Goal: Transaction & Acquisition: Book appointment/travel/reservation

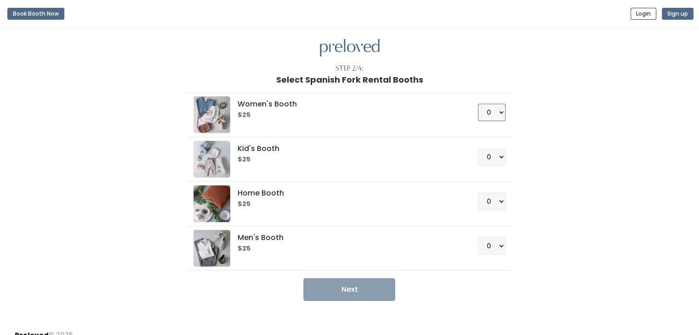
click at [494, 111] on select "0 1 2 3 4" at bounding box center [492, 112] width 28 height 17
click at [28, 18] on button "Book Booth Now" at bounding box center [35, 14] width 57 height 12
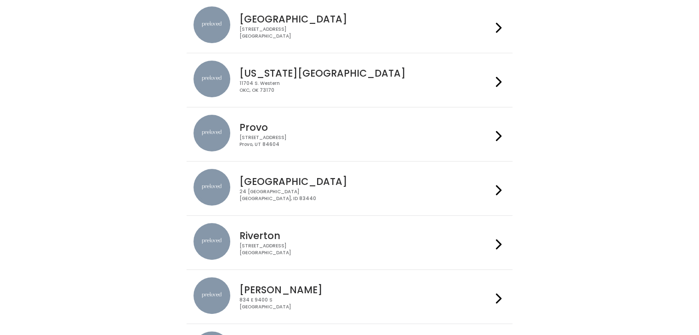
scroll to position [203, 0]
click at [395, 135] on div "[STREET_ADDRESS]" at bounding box center [365, 140] width 253 height 13
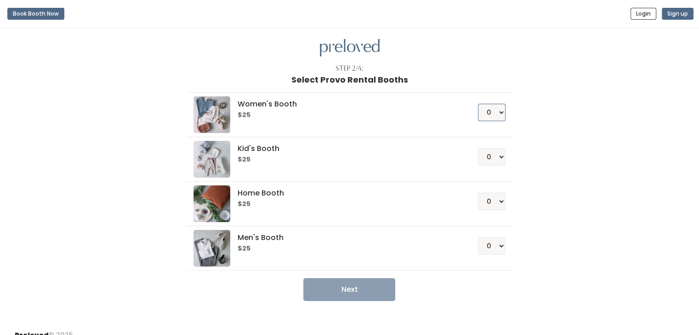
click at [498, 115] on select "0 1 2 3 4" at bounding box center [492, 112] width 28 height 17
select select "1"
click at [478, 104] on select "0 1 2 3 4" at bounding box center [492, 112] width 28 height 17
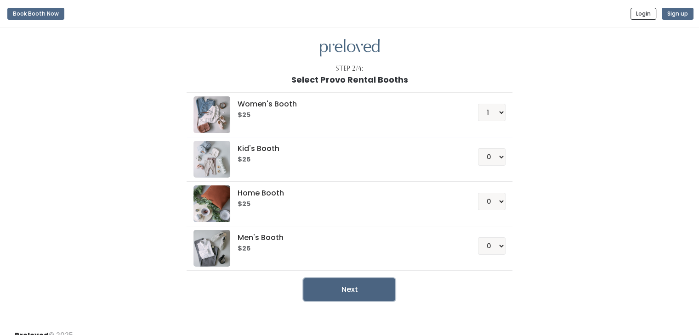
click at [351, 289] on button "Next" at bounding box center [349, 289] width 92 height 23
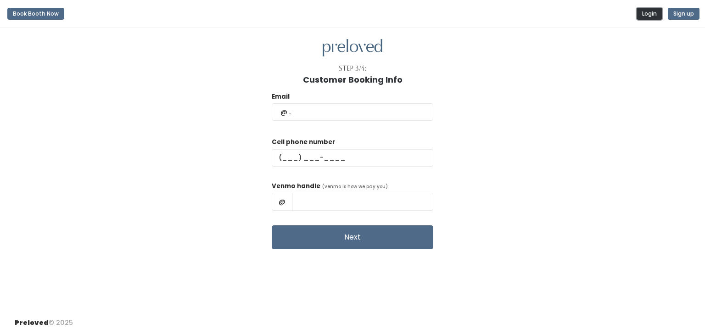
click at [654, 11] on button "Login" at bounding box center [650, 14] width 26 height 12
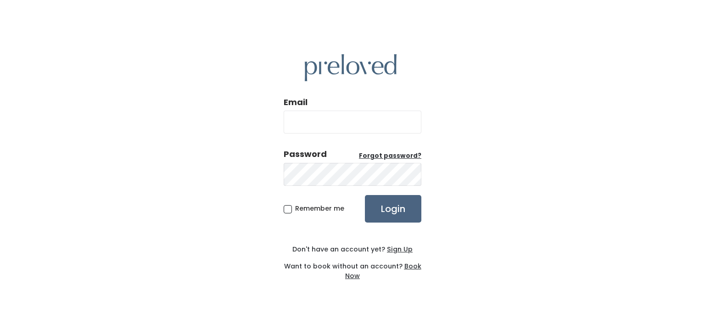
type input "ilost50ucan2@gmail.com"
click at [389, 210] on input "Login" at bounding box center [393, 209] width 56 height 28
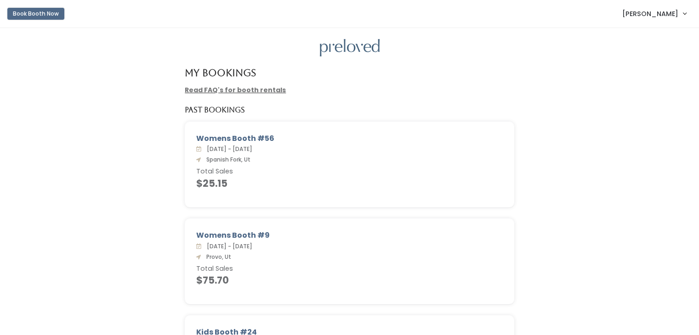
click at [37, 10] on button "Book Booth Now" at bounding box center [35, 14] width 57 height 12
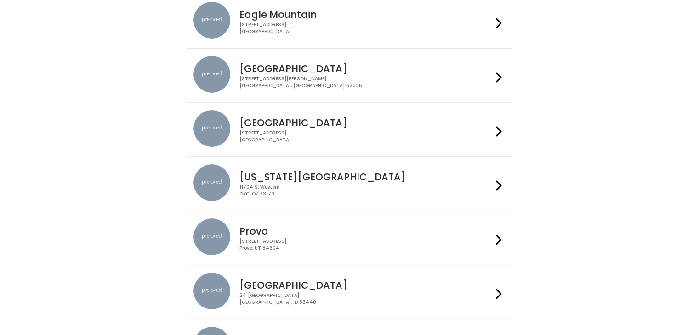
scroll to position [99, 0]
click at [403, 231] on h4 "Provo" at bounding box center [365, 231] width 253 height 11
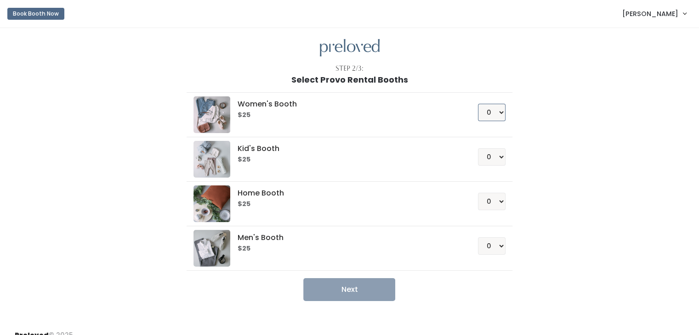
click at [491, 110] on select "0 1 2 3 4" at bounding box center [492, 112] width 28 height 17
select select "1"
click at [478, 104] on select "0 1 2 3 4" at bounding box center [492, 112] width 28 height 17
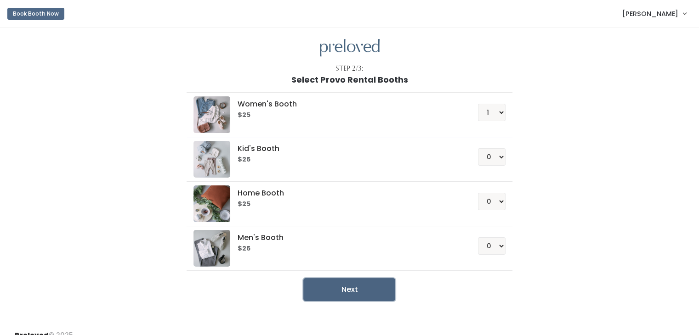
click at [356, 285] on button "Next" at bounding box center [349, 289] width 92 height 23
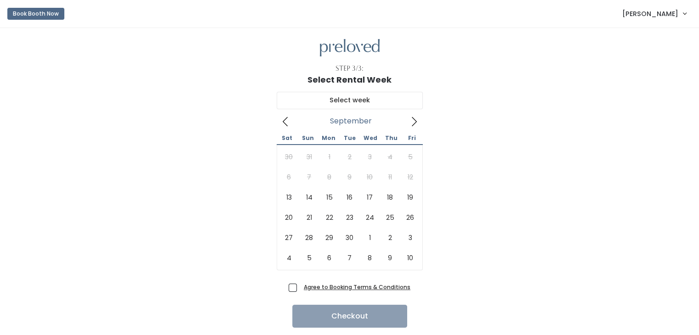
click at [415, 119] on icon at bounding box center [414, 122] width 10 height 10
click at [287, 118] on icon at bounding box center [285, 122] width 10 height 10
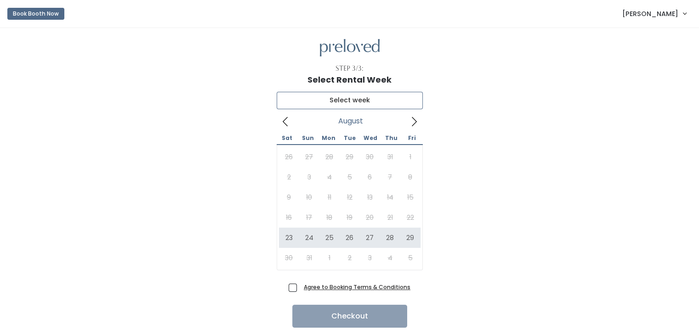
type input "August 23 to August 29"
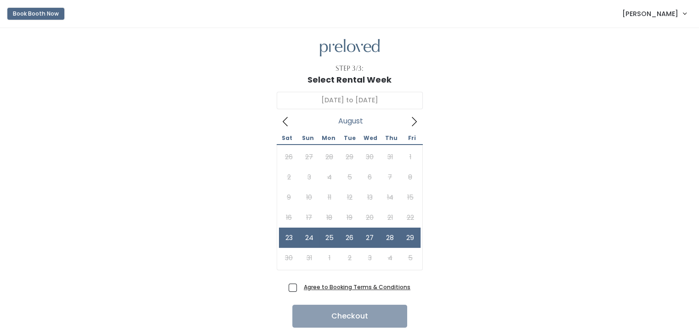
click at [47, 16] on button "Book Booth Now" at bounding box center [35, 14] width 57 height 12
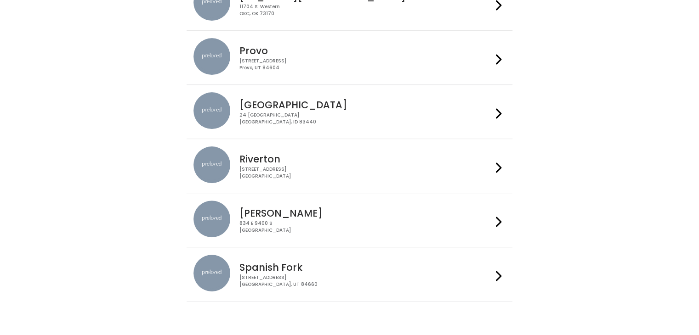
scroll to position [279, 0]
click at [349, 277] on div "[STREET_ADDRESS]" at bounding box center [365, 280] width 253 height 13
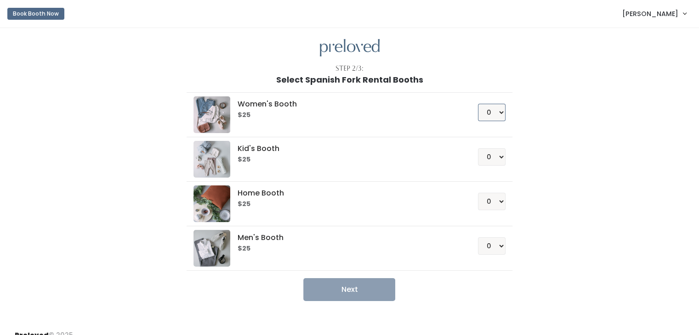
click at [496, 106] on select "0 1 2 3 4" at bounding box center [492, 112] width 28 height 17
select select "1"
click at [478, 104] on select "0 1 2 3 4" at bounding box center [492, 112] width 28 height 17
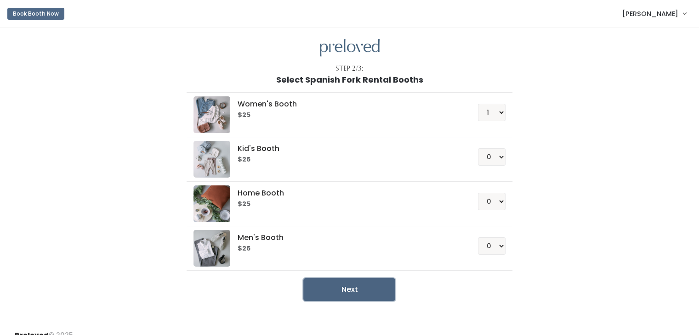
click at [356, 291] on button "Next" at bounding box center [349, 289] width 92 height 23
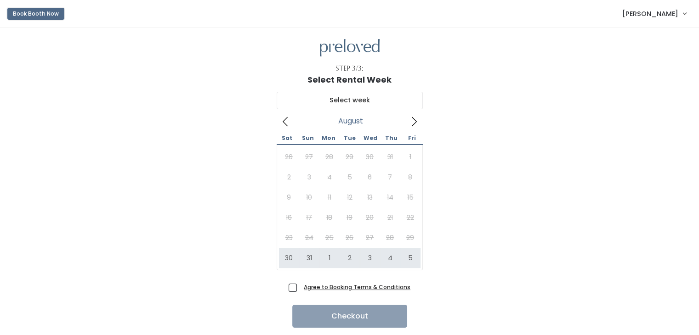
click at [45, 11] on button "Book Booth Now" at bounding box center [35, 14] width 57 height 12
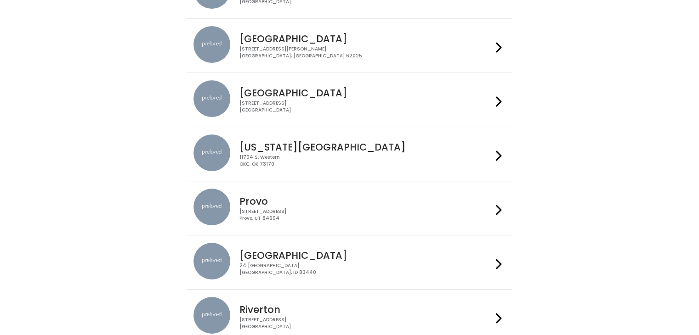
scroll to position [129, 0]
click at [417, 203] on h4 "Provo" at bounding box center [365, 201] width 253 height 11
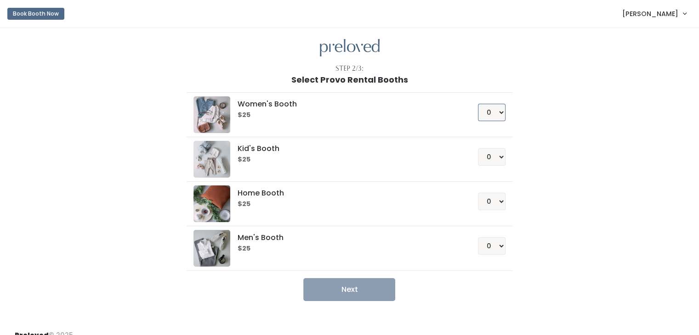
click at [496, 113] on select "0 1 2 3 4" at bounding box center [492, 112] width 28 height 17
select select "1"
click at [478, 104] on select "0 1 2 3 4" at bounding box center [492, 112] width 28 height 17
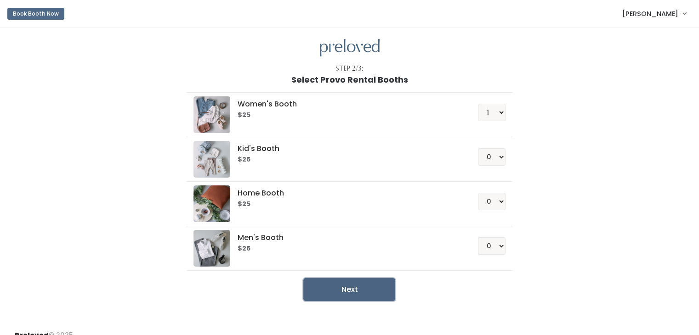
click at [345, 291] on button "Next" at bounding box center [349, 289] width 92 height 23
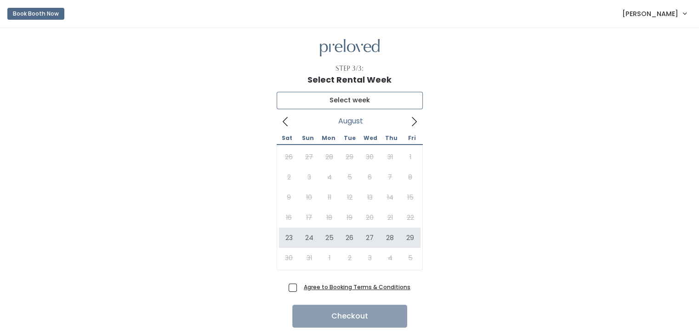
type input "[DATE] to [DATE]"
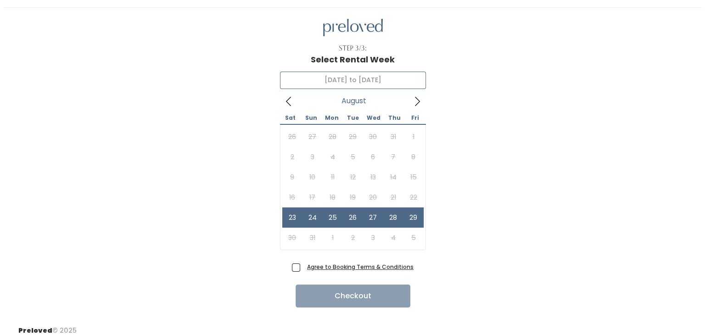
scroll to position [28, 0]
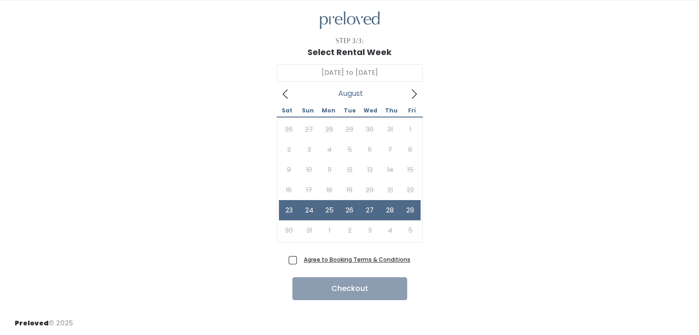
click at [300, 258] on span "Agree to Booking Terms & Conditions" at bounding box center [355, 259] width 110 height 9
click at [300, 258] on input "Agree to Booking Terms & Conditions" at bounding box center [303, 258] width 6 height 6
checkbox input "true"
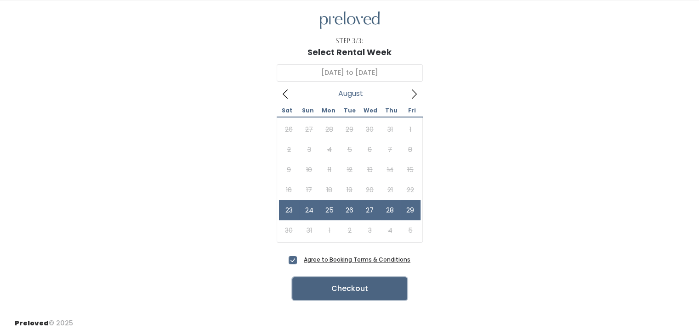
click at [356, 292] on button "Checkout" at bounding box center [349, 288] width 115 height 23
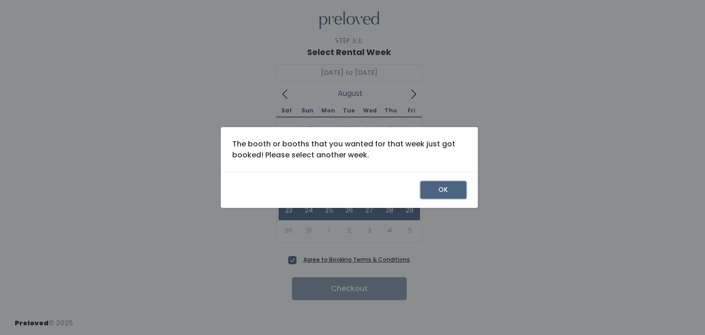
click at [441, 190] on button "OK" at bounding box center [444, 189] width 46 height 17
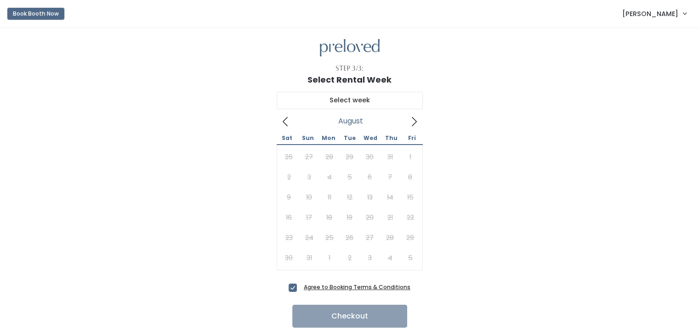
click at [40, 16] on button "Book Booth Now" at bounding box center [35, 14] width 57 height 12
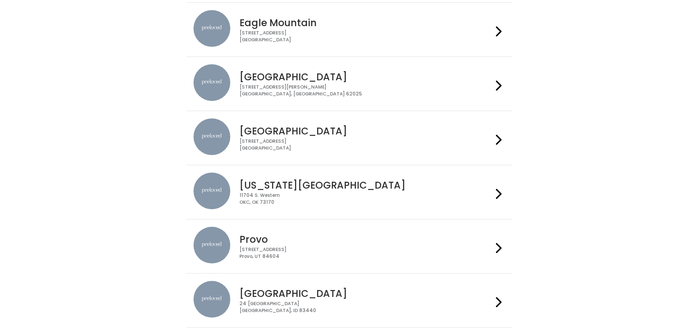
scroll to position [90, 0]
click at [369, 241] on h4 "Provo" at bounding box center [365, 239] width 253 height 11
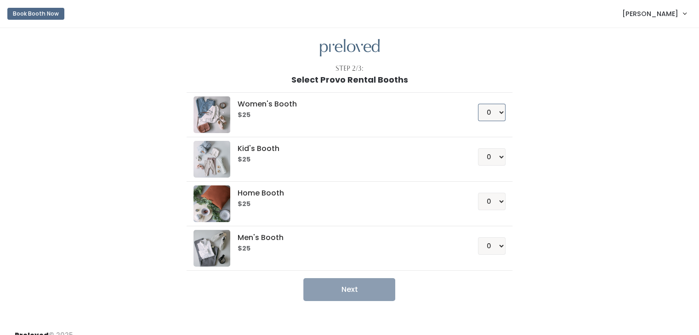
click at [500, 113] on select "0 1 2 3 4" at bounding box center [492, 112] width 28 height 17
select select "1"
click at [478, 104] on select "0 1 2 3 4" at bounding box center [492, 112] width 28 height 17
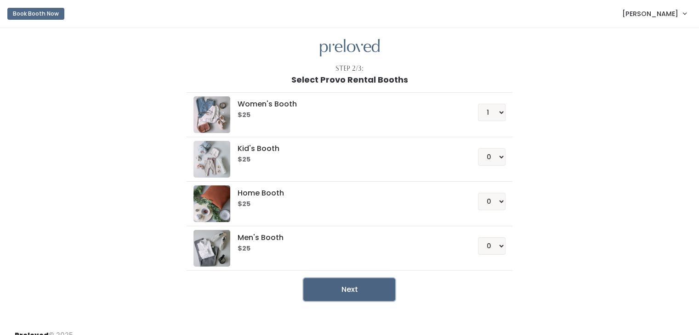
click at [350, 287] on button "Next" at bounding box center [349, 289] width 92 height 23
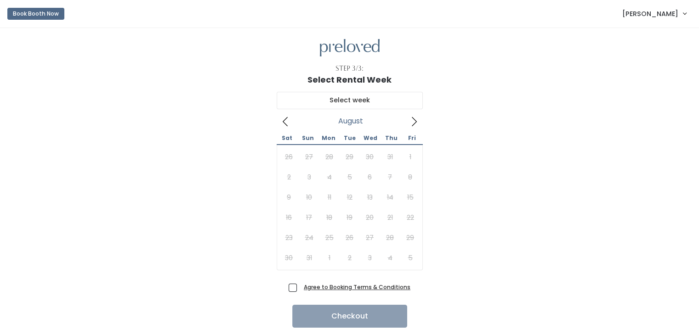
click at [409, 121] on icon at bounding box center [414, 122] width 10 height 10
click at [37, 9] on button "Book Booth Now" at bounding box center [35, 14] width 57 height 12
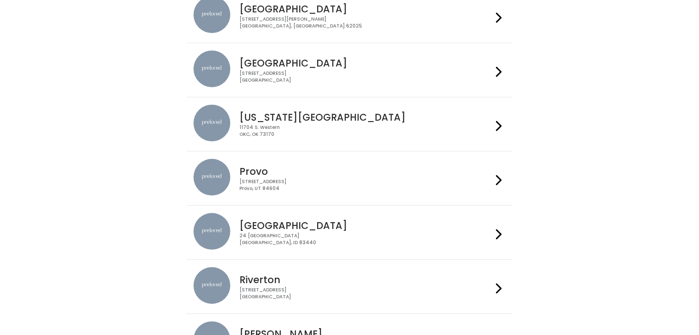
scroll to position [159, 0]
click at [379, 171] on h4 "Provo" at bounding box center [365, 170] width 253 height 11
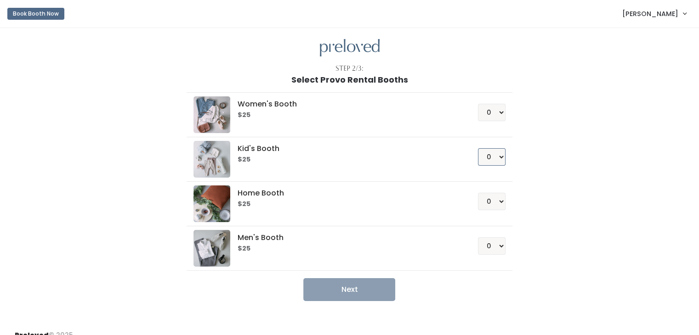
click at [491, 158] on select "0 1 2 3 4" at bounding box center [492, 156] width 28 height 17
select select "1"
click at [478, 148] on select "0 1 2 3 4" at bounding box center [492, 156] width 28 height 17
click at [356, 291] on button "Next" at bounding box center [349, 289] width 92 height 23
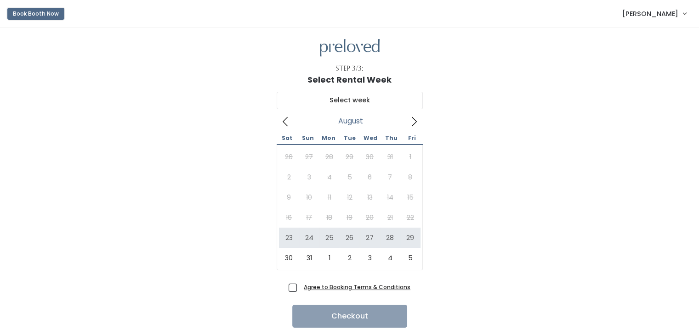
click at [41, 19] on button "Book Booth Now" at bounding box center [35, 14] width 57 height 12
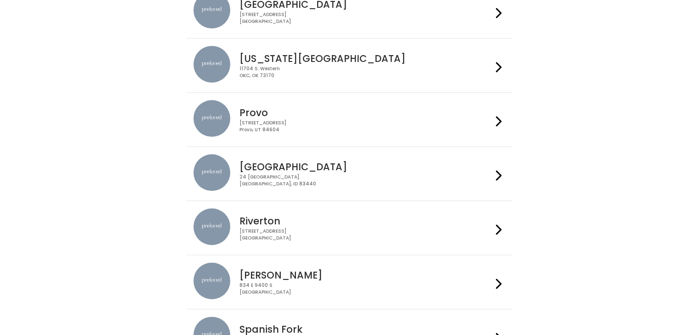
scroll to position [305, 0]
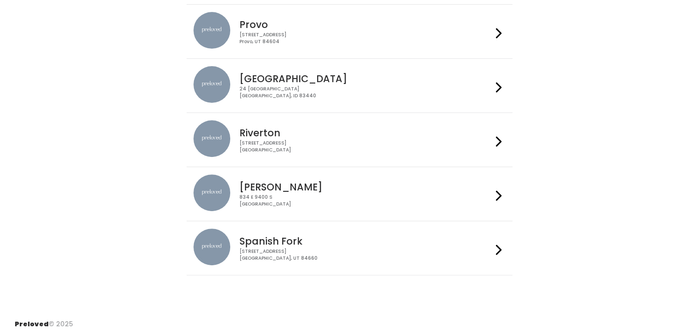
click at [396, 45] on div "Provo [STREET_ADDRESS]" at bounding box center [349, 31] width 312 height 39
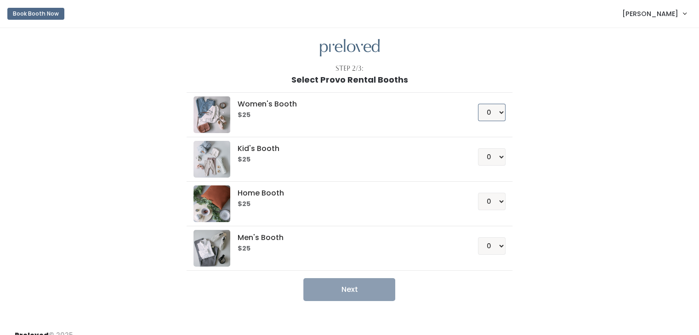
click at [496, 111] on select "0 1 2 3 4" at bounding box center [492, 112] width 28 height 17
select select "1"
click at [478, 104] on select "0 1 2 3 4" at bounding box center [492, 112] width 28 height 17
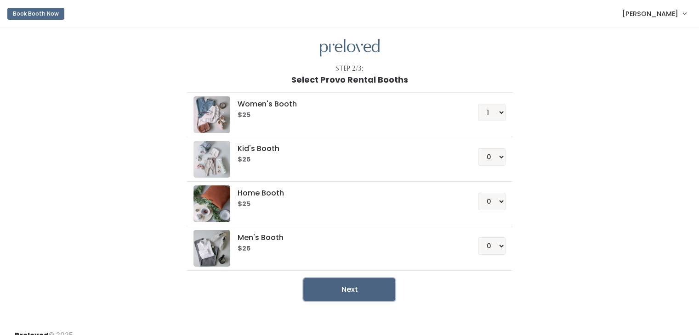
click at [355, 284] on button "Next" at bounding box center [349, 289] width 92 height 23
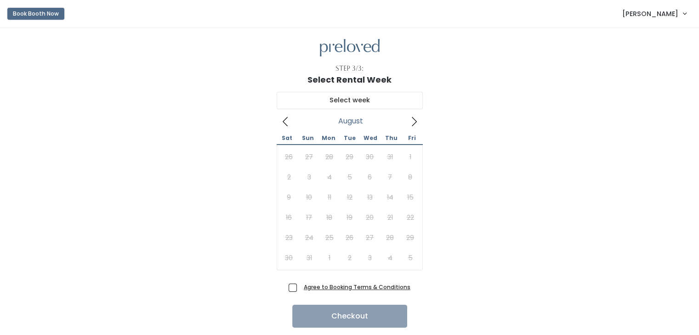
click at [44, 16] on button "Book Booth Now" at bounding box center [35, 14] width 57 height 12
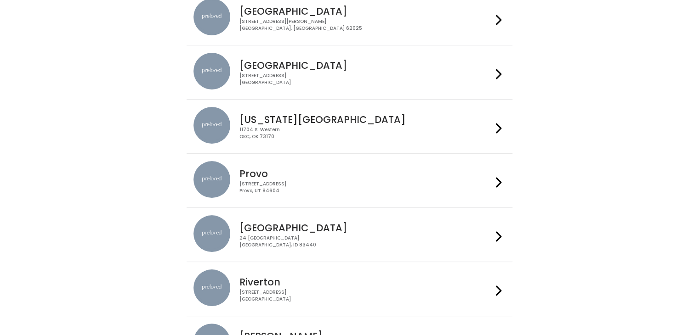
scroll to position [156, 0]
click at [417, 182] on div "[STREET_ADDRESS]" at bounding box center [365, 186] width 253 height 13
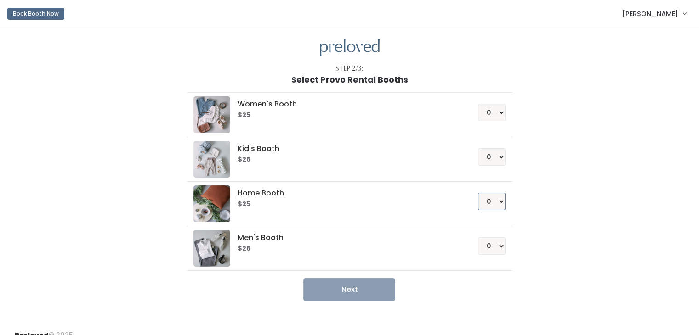
click at [499, 200] on select "0 1 2 3 4" at bounding box center [492, 201] width 28 height 17
select select "1"
click at [478, 193] on select "0 1 2 3 4" at bounding box center [492, 201] width 28 height 17
click at [380, 284] on button "Next" at bounding box center [349, 289] width 92 height 23
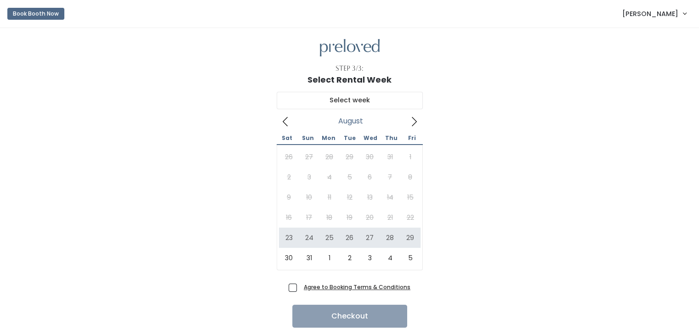
click at [54, 21] on link "Book Booth Now" at bounding box center [35, 14] width 57 height 20
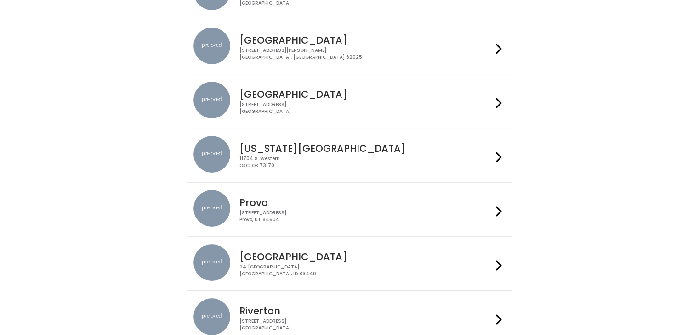
scroll to position [132, 0]
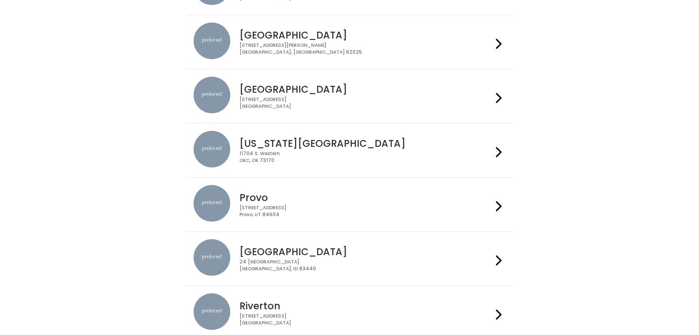
click at [418, 203] on div "Provo [STREET_ADDRESS]" at bounding box center [364, 201] width 256 height 33
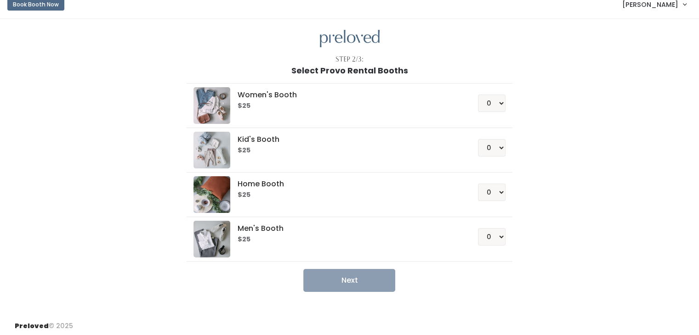
scroll to position [11, 0]
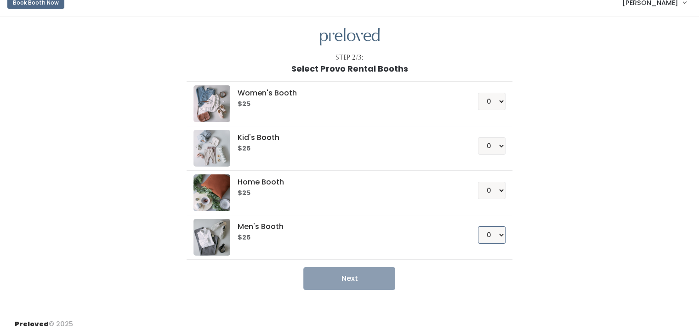
click at [496, 231] on select "0 1 2 3 4" at bounding box center [492, 234] width 28 height 17
select select "1"
click at [478, 226] on select "0 1 2 3 4" at bounding box center [492, 234] width 28 height 17
click at [377, 278] on button "Next" at bounding box center [349, 278] width 92 height 23
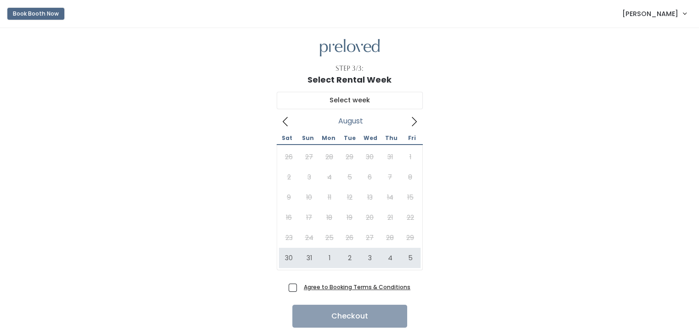
click at [40, 13] on button "Book Booth Now" at bounding box center [35, 14] width 57 height 12
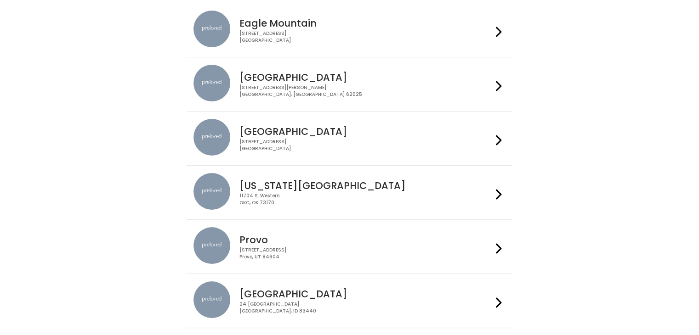
scroll to position [94, 0]
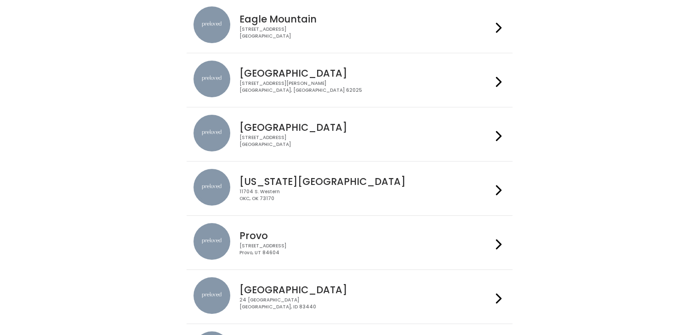
click at [474, 236] on h4 "Provo" at bounding box center [365, 236] width 253 height 11
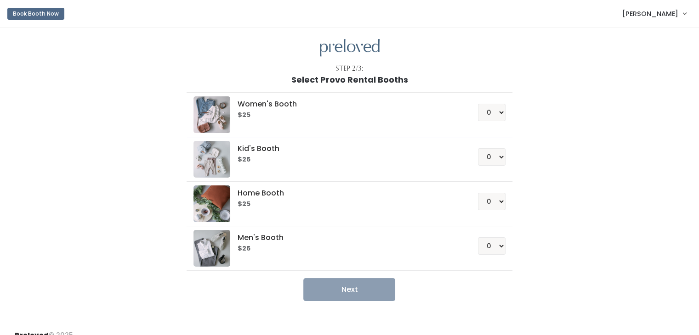
scroll to position [11, 0]
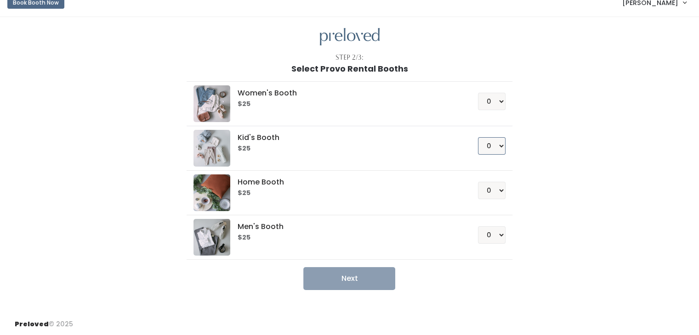
click at [494, 146] on select "0 1 2 3 4" at bounding box center [492, 145] width 28 height 17
click at [478, 137] on select "0 1 2 3 4" at bounding box center [492, 145] width 28 height 17
click at [499, 147] on select "0 1 2 3 4" at bounding box center [492, 145] width 28 height 17
select select "1"
click at [478, 137] on select "0 1 2 3 4" at bounding box center [492, 145] width 28 height 17
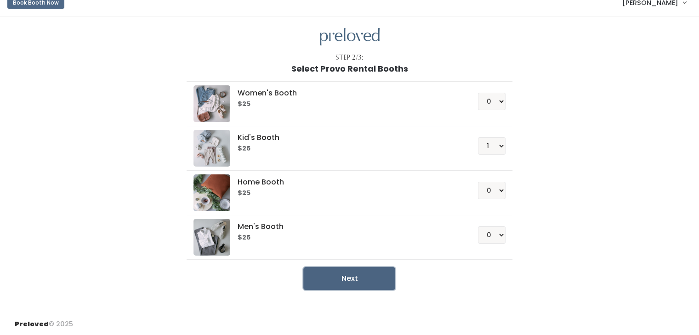
click at [346, 282] on button "Next" at bounding box center [349, 278] width 92 height 23
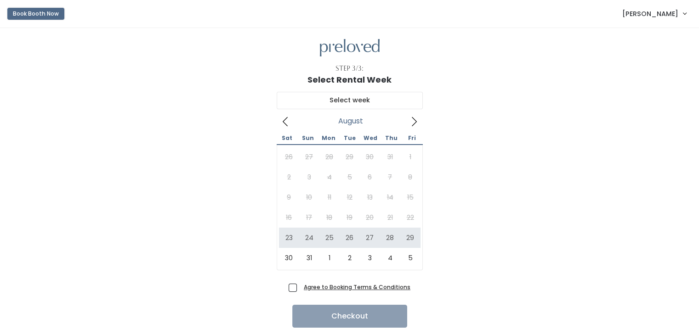
click at [55, 18] on button "Book Booth Now" at bounding box center [35, 14] width 57 height 12
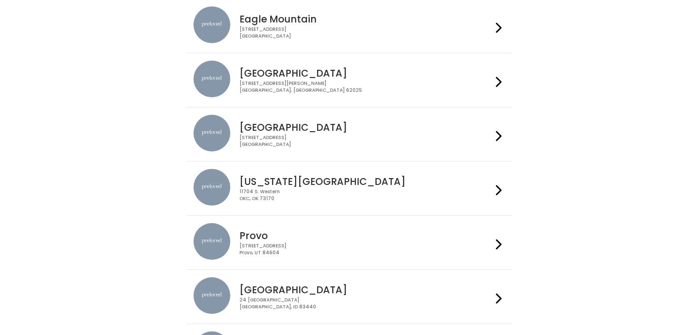
scroll to position [99, 0]
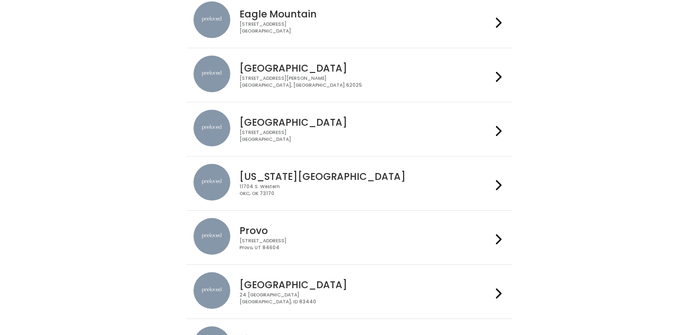
click at [315, 229] on h4 "Provo" at bounding box center [365, 231] width 253 height 11
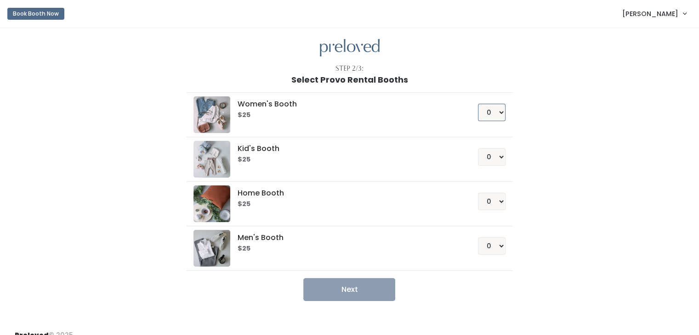
click at [494, 114] on select "0 1 2 3 4" at bounding box center [492, 112] width 28 height 17
select select "1"
click at [478, 104] on select "0 1 2 3 4" at bounding box center [492, 112] width 28 height 17
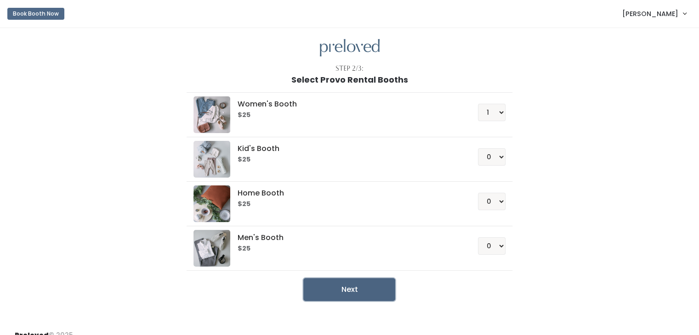
click at [368, 290] on button "Next" at bounding box center [349, 289] width 92 height 23
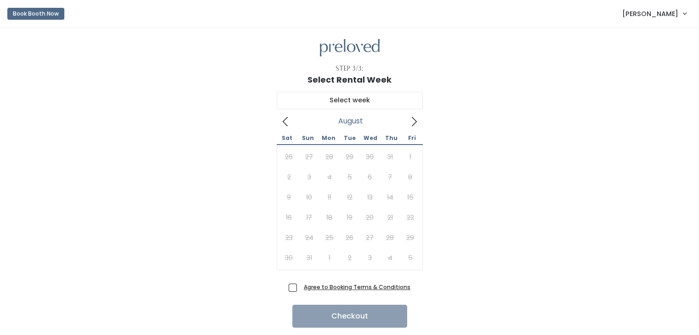
click at [53, 20] on link "Book Booth Now" at bounding box center [35, 14] width 57 height 20
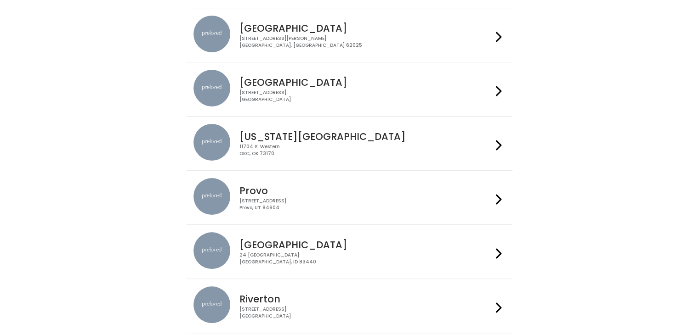
scroll to position [143, 0]
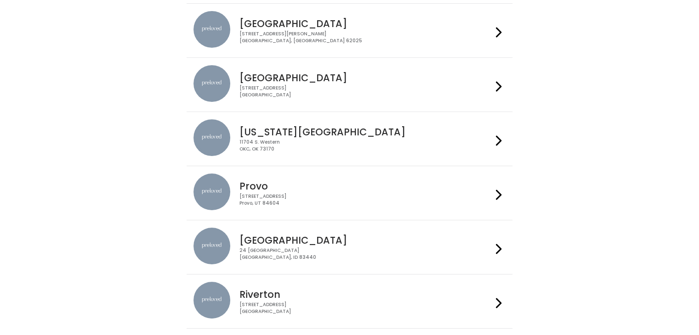
click at [321, 187] on h4 "Provo" at bounding box center [365, 186] width 253 height 11
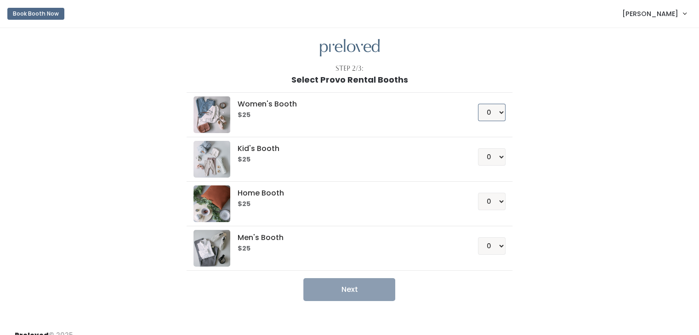
click at [498, 110] on select "0 1 2 3 4" at bounding box center [492, 112] width 28 height 17
select select "1"
click at [478, 104] on select "0 1 2 3 4" at bounding box center [492, 112] width 28 height 17
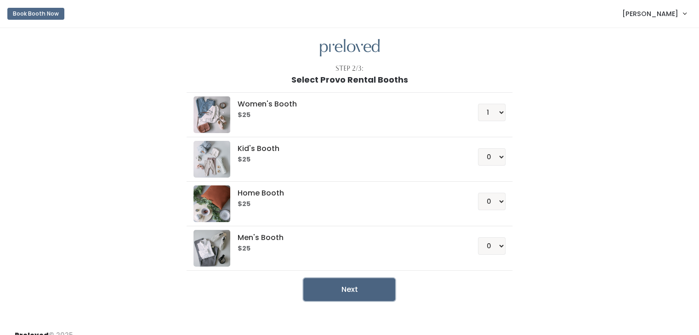
click at [347, 288] on button "Next" at bounding box center [349, 289] width 92 height 23
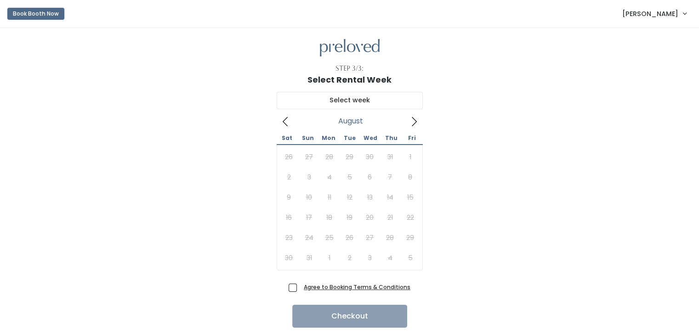
click at [39, 14] on button "Book Booth Now" at bounding box center [35, 14] width 57 height 12
